Goal: Information Seeking & Learning: Find specific fact

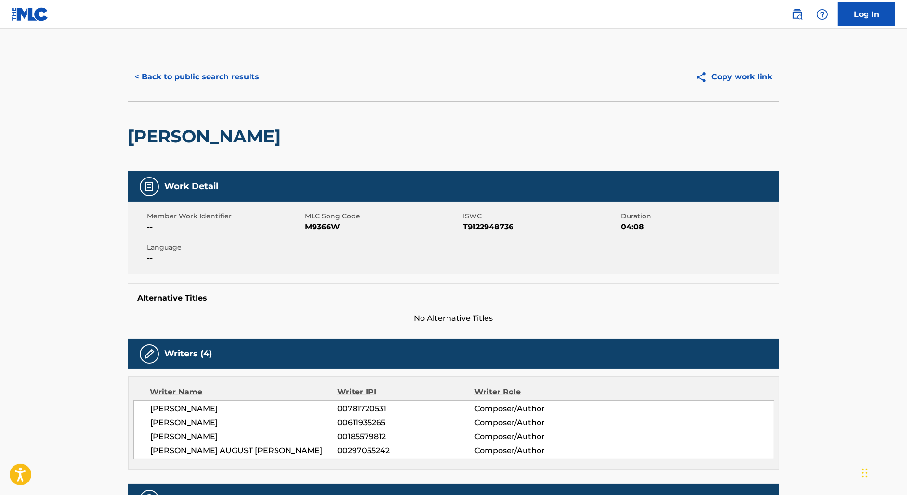
click at [192, 72] on button "< Back to public search results" at bounding box center [197, 77] width 138 height 24
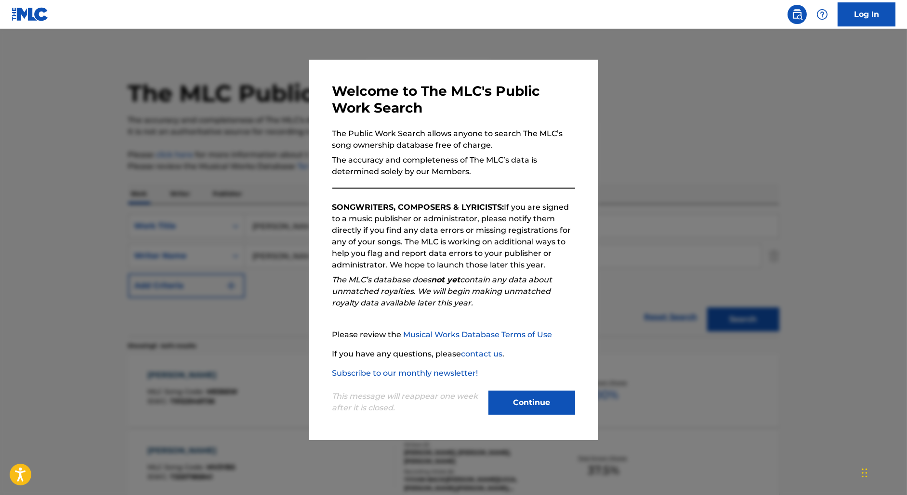
click at [256, 199] on div at bounding box center [453, 276] width 907 height 495
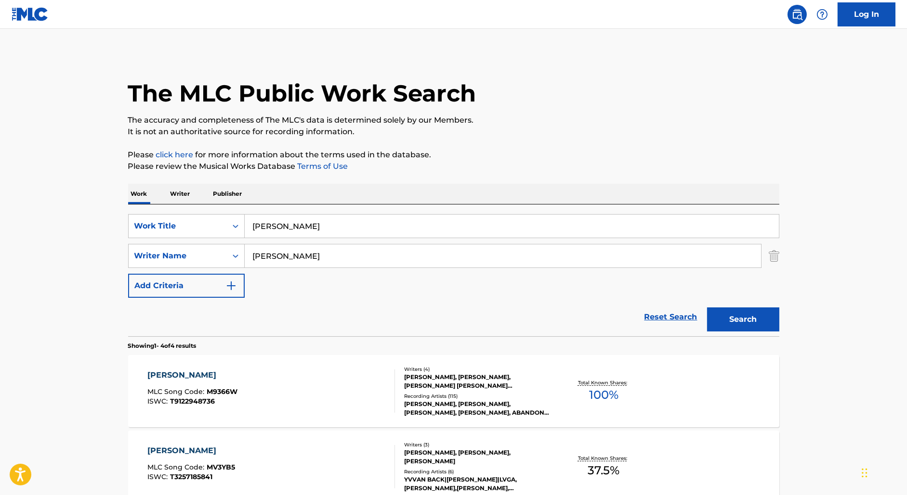
click at [261, 223] on input "[PERSON_NAME]" at bounding box center [512, 226] width 534 height 23
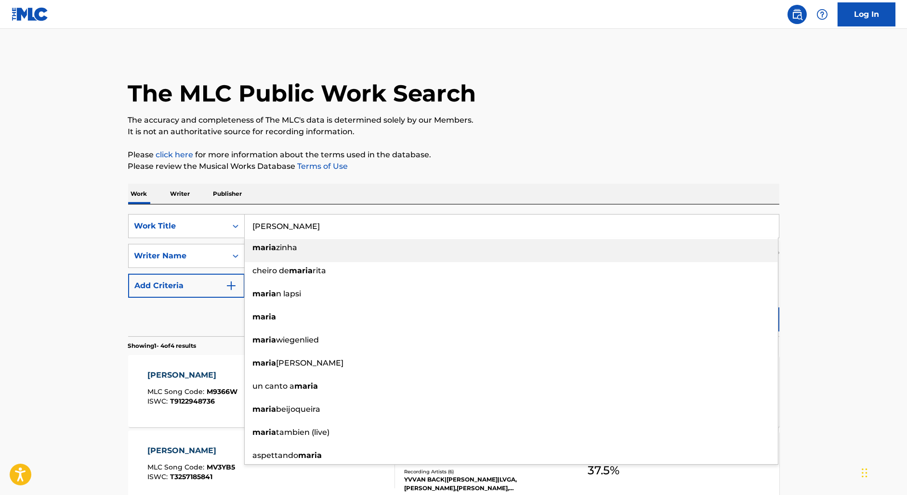
paste input "FOOL S GOLD"
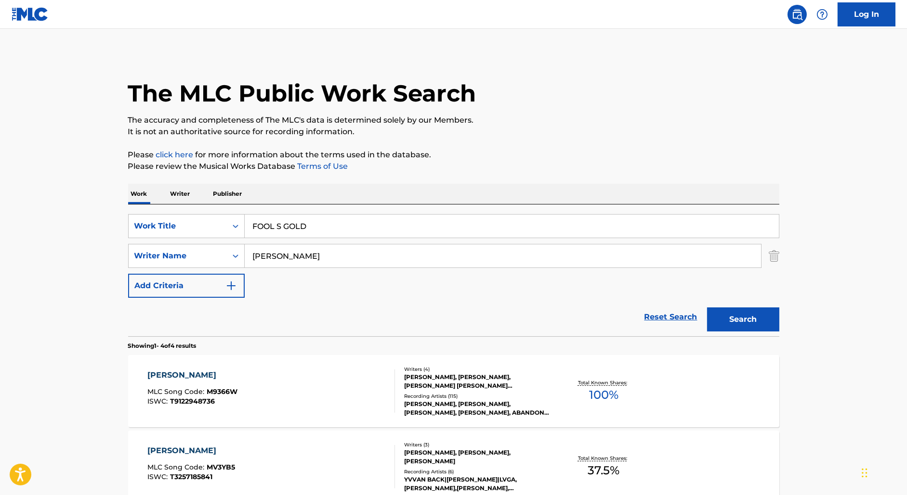
type input "FOOL S GOLD"
click at [267, 259] on input "[PERSON_NAME]" at bounding box center [503, 256] width 516 height 23
type input "knight"
click at [707, 308] on button "Search" at bounding box center [743, 320] width 72 height 24
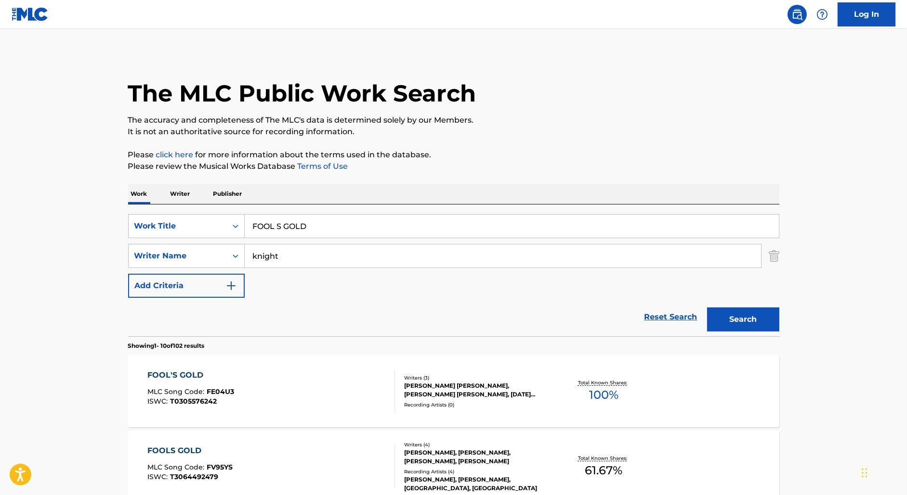
click at [363, 392] on div "FOOL'S GOLD MLC Song Code : FE04U3 ISWC : T0305576242" at bounding box center [270, 391] width 247 height 43
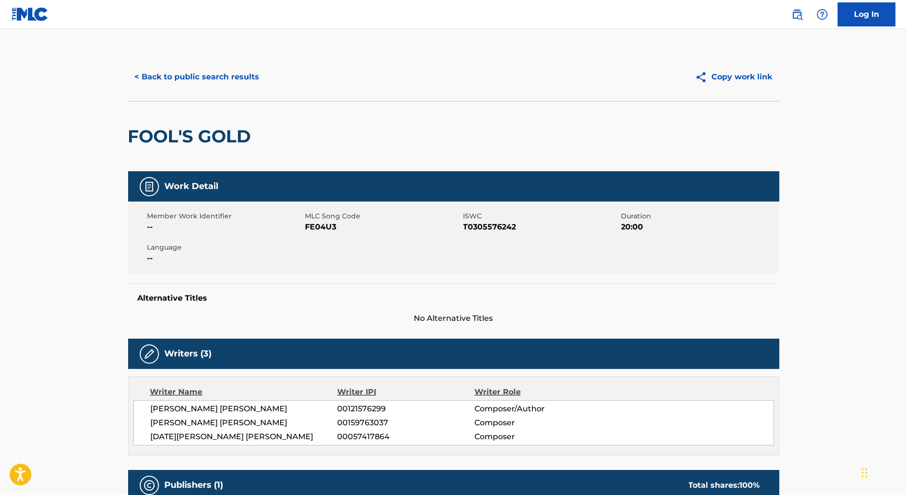
click at [213, 83] on button "< Back to public search results" at bounding box center [197, 77] width 138 height 24
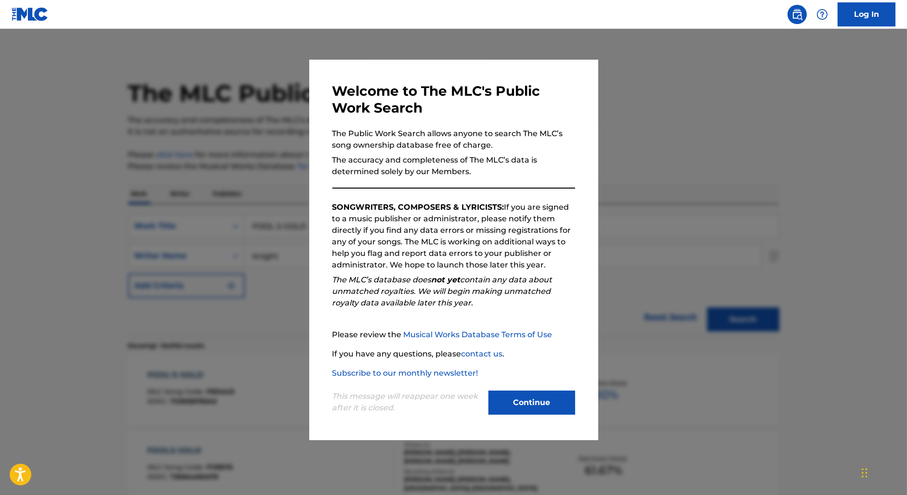
click at [258, 203] on div at bounding box center [453, 276] width 907 height 495
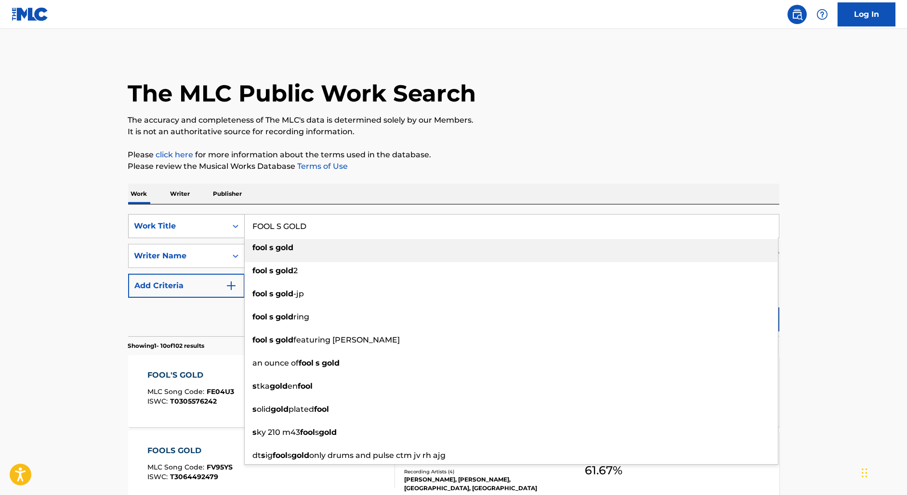
drag, startPoint x: 308, startPoint y: 227, endPoint x: 197, endPoint y: 227, distance: 111.2
click at [198, 227] on div "SearchWithCriteria7bc1445d-91ae-4255-bc1b-09281b6e9bbd Work Title FOOL S GOLD f…" at bounding box center [453, 226] width 651 height 24
paste input "MAKE IT OUT ALIVE"
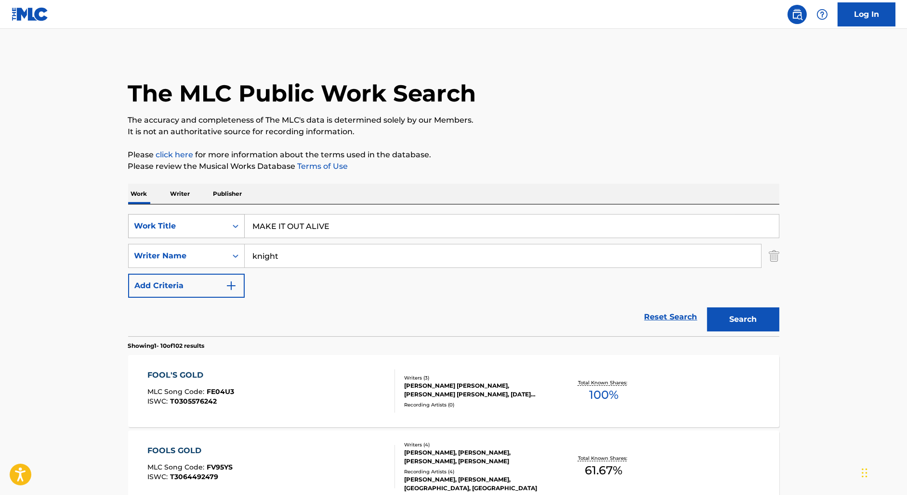
type input "MAKE IT OUT ALIVE"
click at [707, 308] on button "Search" at bounding box center [743, 320] width 72 height 24
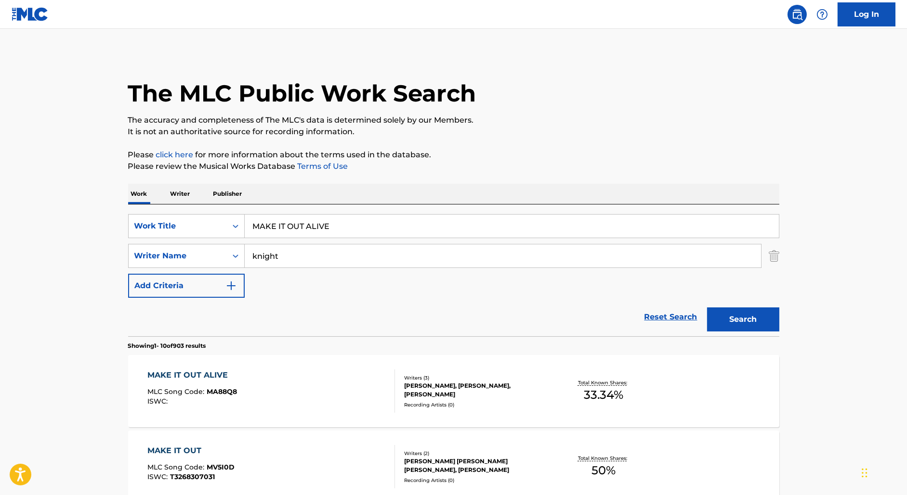
click at [307, 394] on div "MAKE IT OUT ALIVE MLC Song Code : MA88Q8 ISWC :" at bounding box center [270, 391] width 247 height 43
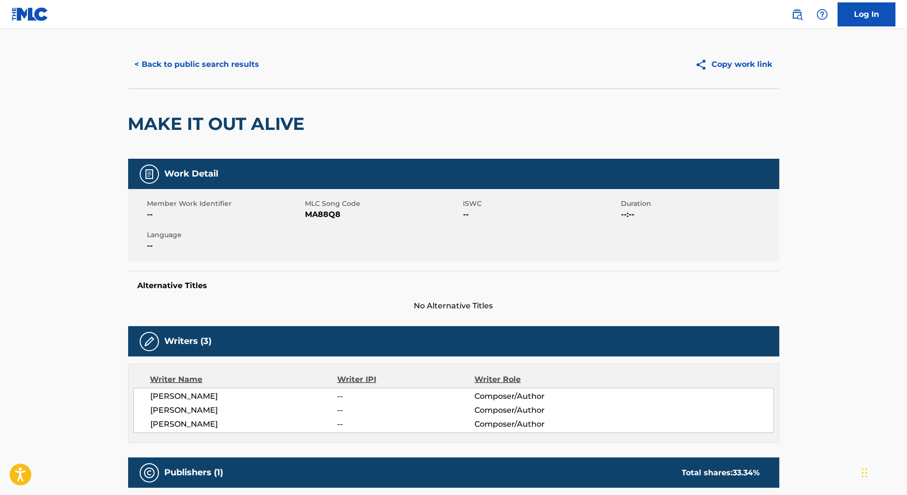
scroll to position [17, 0]
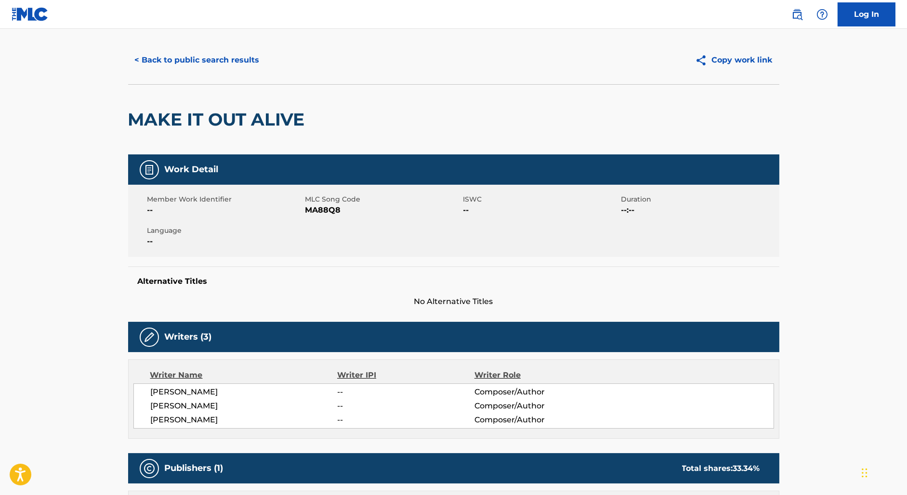
drag, startPoint x: 228, startPoint y: 392, endPoint x: 128, endPoint y: 389, distance: 100.2
click at [128, 391] on div "Writer Name Writer IPI Writer Role [PERSON_NAME] -- Composer/Author [PERSON_NAM…" at bounding box center [453, 399] width 651 height 79
copy span "[PERSON_NAME]"
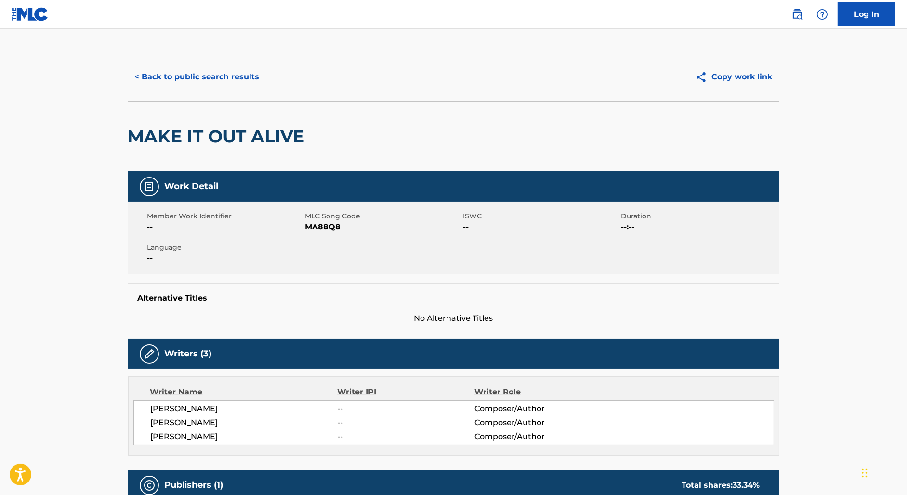
click at [216, 67] on button "< Back to public search results" at bounding box center [197, 77] width 138 height 24
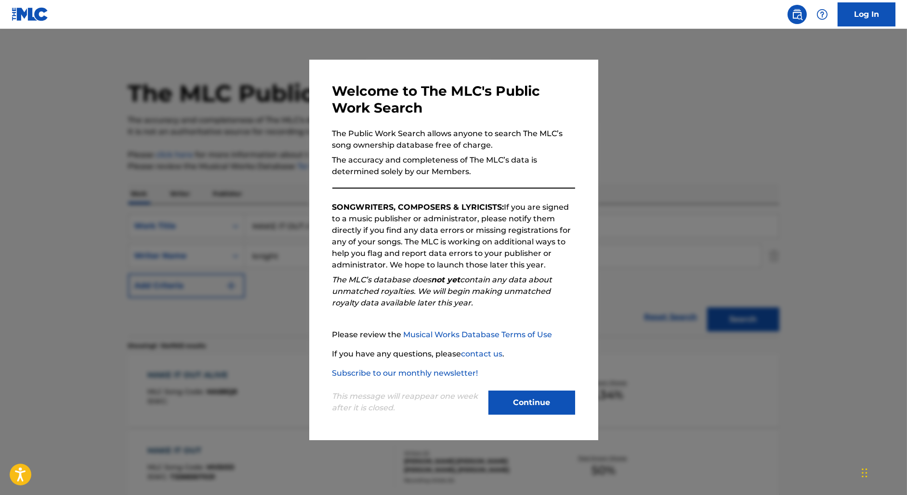
click at [239, 183] on div at bounding box center [453, 276] width 907 height 495
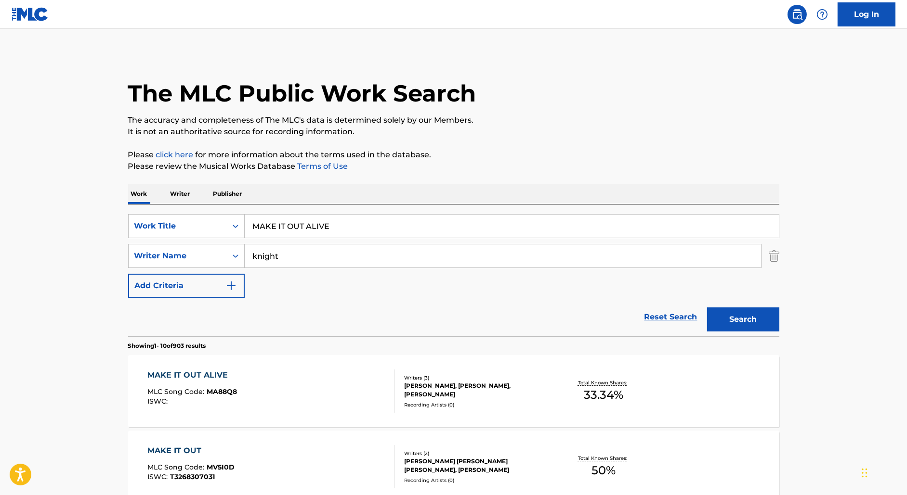
click at [185, 187] on p "Writer" at bounding box center [181, 194] width 26 height 20
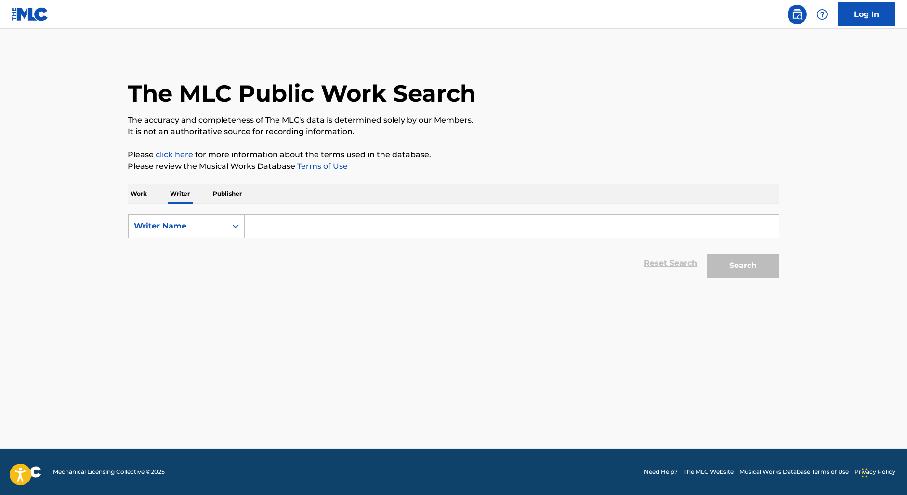
click at [299, 221] on input "Search Form" at bounding box center [512, 226] width 534 height 23
paste input "[PERSON_NAME]"
type input "[PERSON_NAME]"
click at [707, 254] on button "Search" at bounding box center [743, 266] width 72 height 24
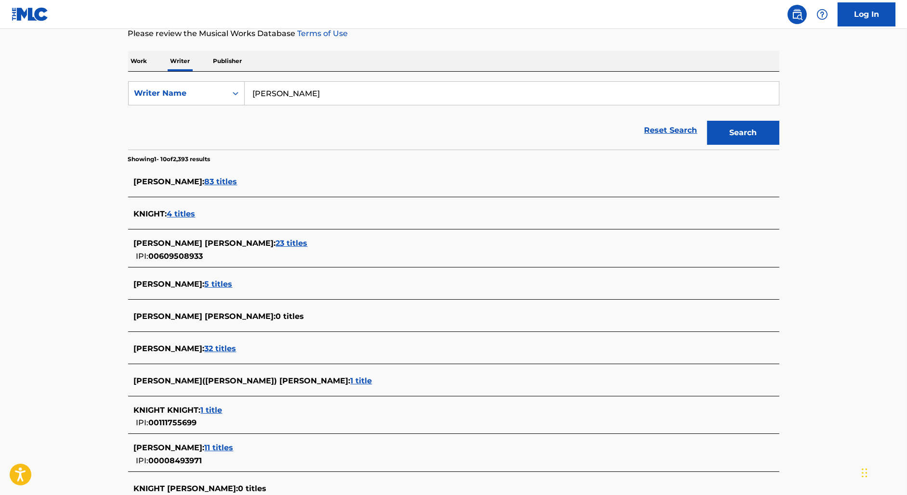
scroll to position [146, 0]
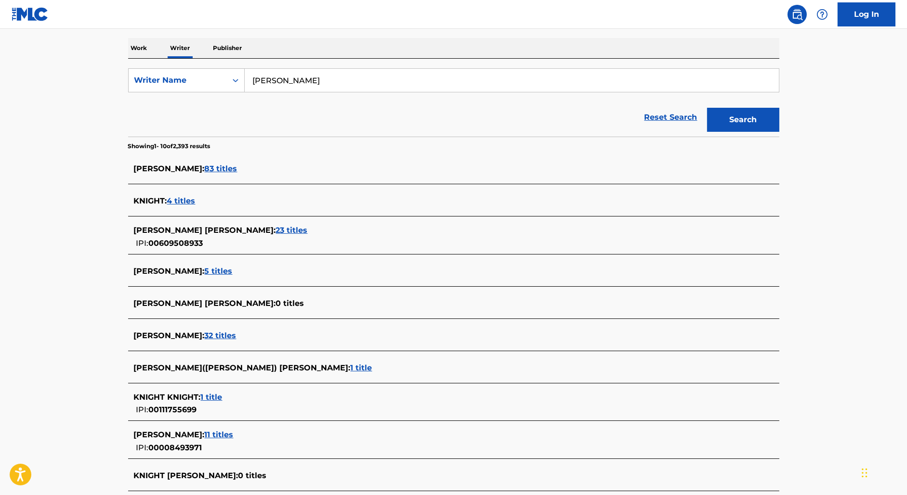
click at [285, 231] on span "23 titles" at bounding box center [292, 230] width 32 height 9
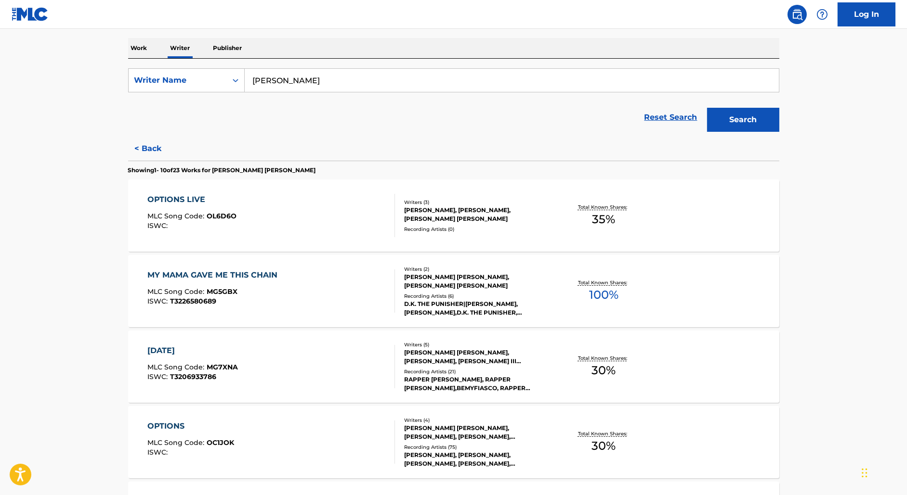
click at [266, 219] on div "OPTIONS LIVE MLC Song Code : OL6D6O ISWC :" at bounding box center [270, 215] width 247 height 43
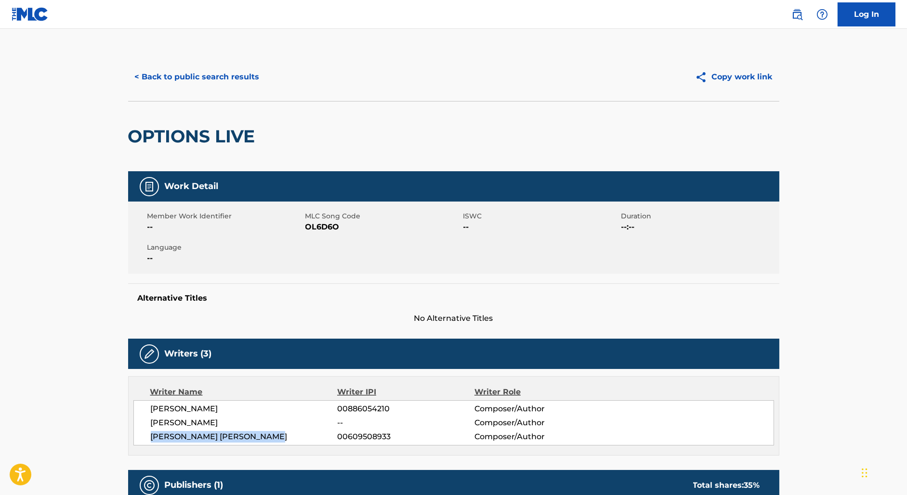
drag, startPoint x: 287, startPoint y: 437, endPoint x: 88, endPoint y: 437, distance: 199.8
click at [88, 437] on main "< Back to public search results Copy work link OPTIONS LIVE Work Detail Member …" at bounding box center [453, 380] width 907 height 703
copy span "[PERSON_NAME] [PERSON_NAME]"
drag, startPoint x: 348, startPoint y: 438, endPoint x: 417, endPoint y: 437, distance: 69.3
click at [417, 437] on span "00609508933" at bounding box center [405, 437] width 137 height 12
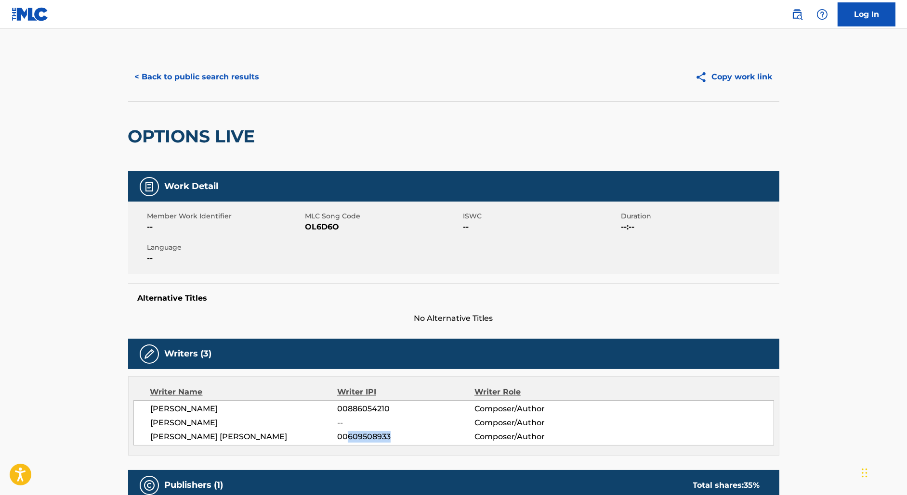
copy span "609508933"
click at [210, 76] on button "< Back to public search results" at bounding box center [197, 77] width 138 height 24
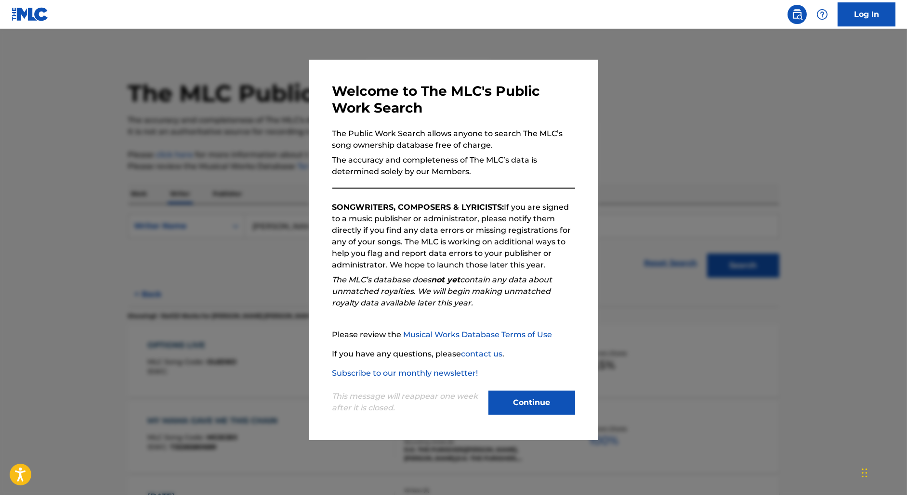
click at [228, 178] on div at bounding box center [453, 276] width 907 height 495
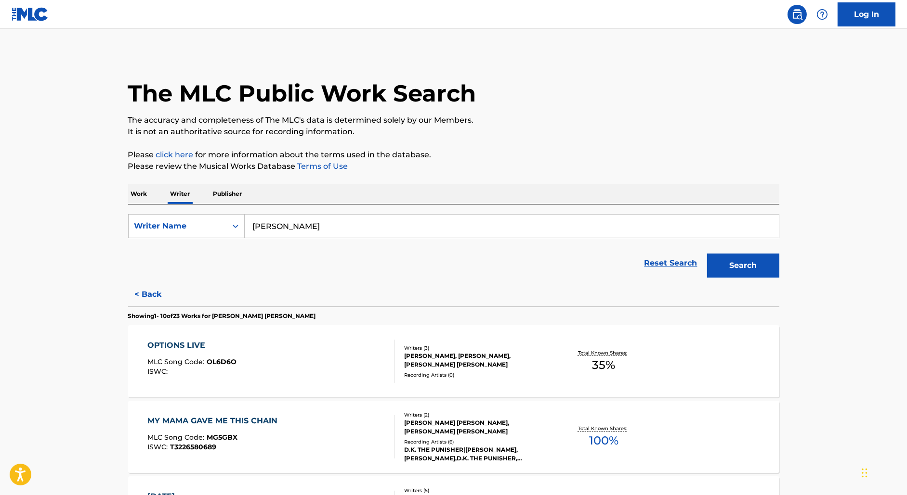
click at [139, 193] on p "Work" at bounding box center [139, 194] width 22 height 20
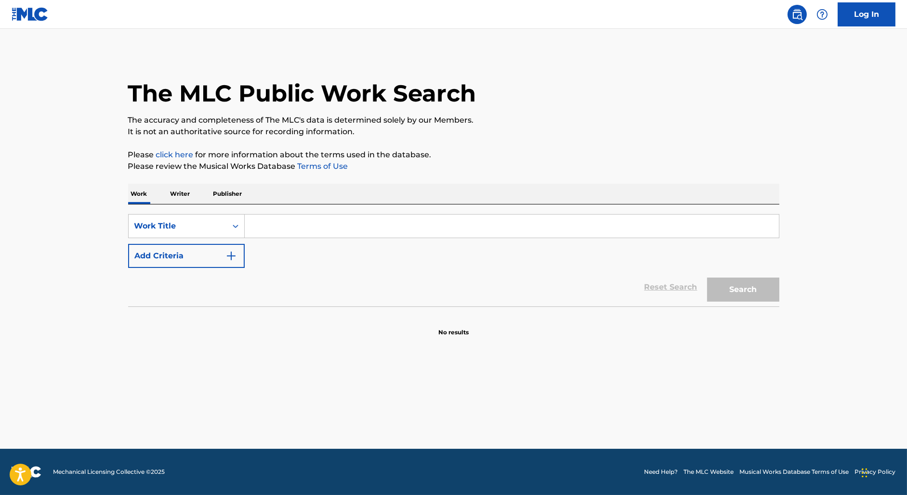
click at [270, 235] on input "Search Form" at bounding box center [512, 226] width 534 height 23
paste input "CAT GOT MY TONGUE"
type input "CAT GOT MY TONGUE"
click at [176, 257] on button "Add Criteria" at bounding box center [186, 256] width 117 height 24
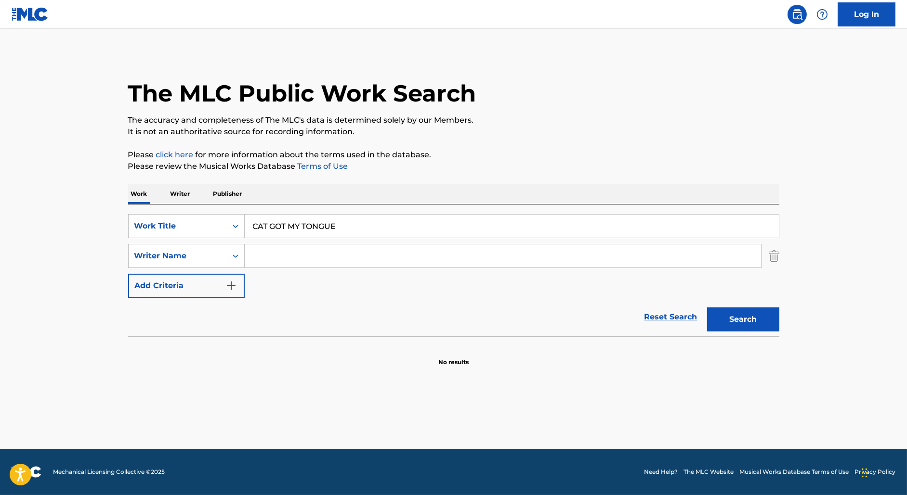
click at [269, 257] on input "Search Form" at bounding box center [503, 256] width 516 height 23
type input "[PERSON_NAME]"
click at [707, 308] on button "Search" at bounding box center [743, 320] width 72 height 24
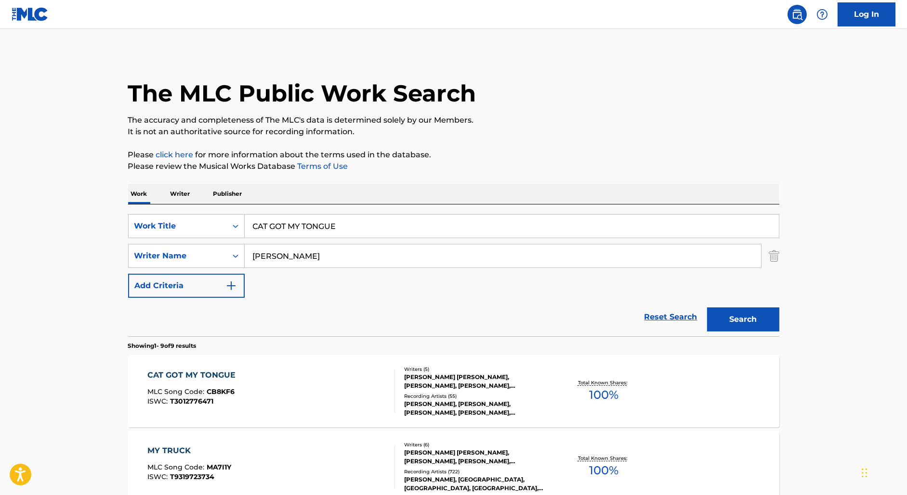
click at [345, 378] on div "CAT GOT MY TONGUE MLC Song Code : CB8KF6 ISWC : T3012776471" at bounding box center [270, 391] width 247 height 43
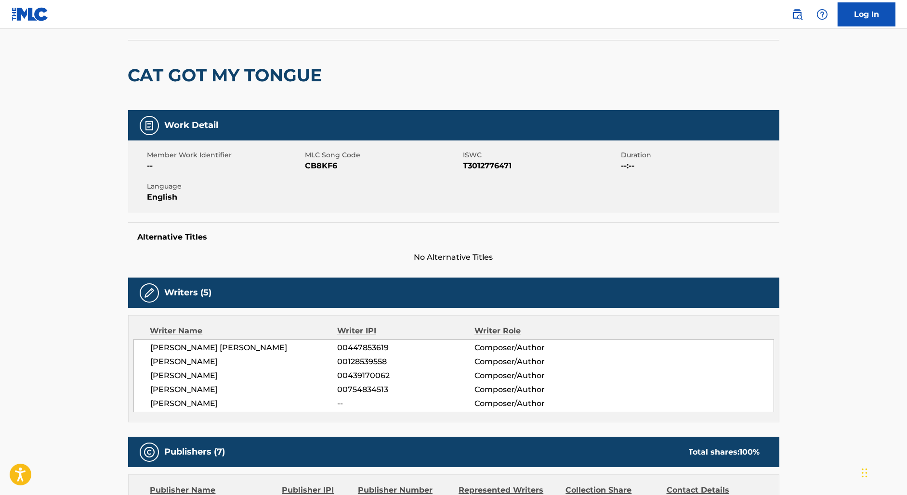
scroll to position [82, 0]
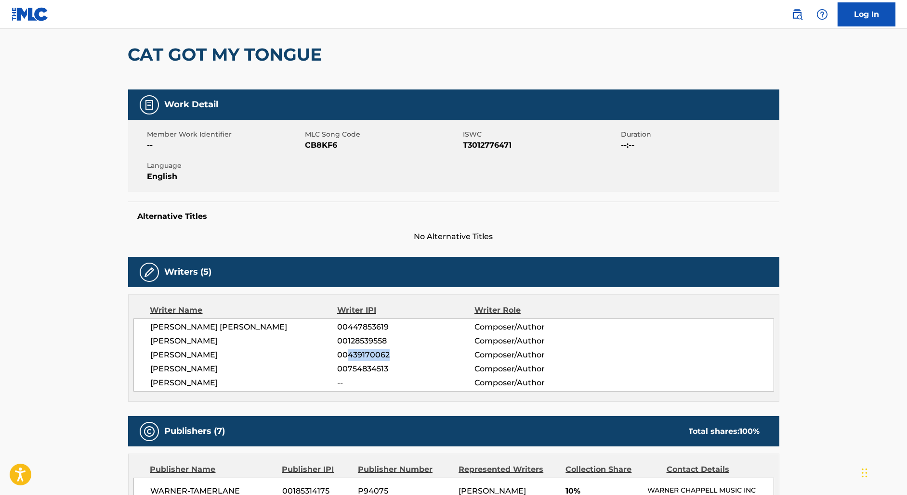
drag, startPoint x: 349, startPoint y: 354, endPoint x: 413, endPoint y: 355, distance: 64.5
click at [413, 355] on span "00439170062" at bounding box center [405, 356] width 137 height 12
copy span "439170062"
